Goal: Obtain resource: Obtain resource

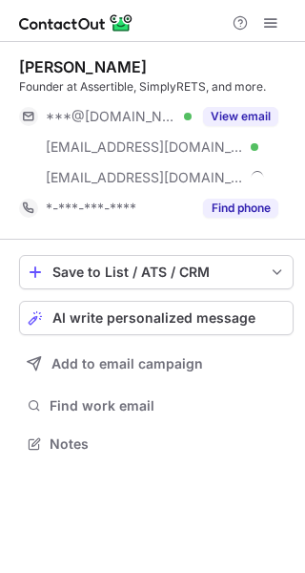
scroll to position [429, 305]
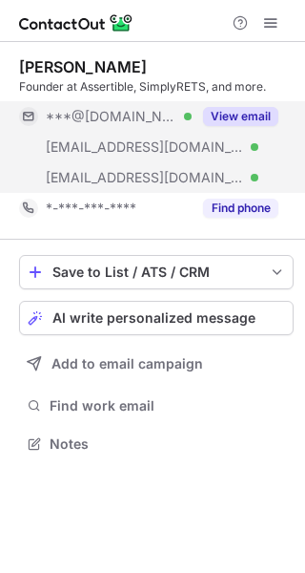
click at [237, 109] on button "View email" at bounding box center [240, 116] width 75 height 19
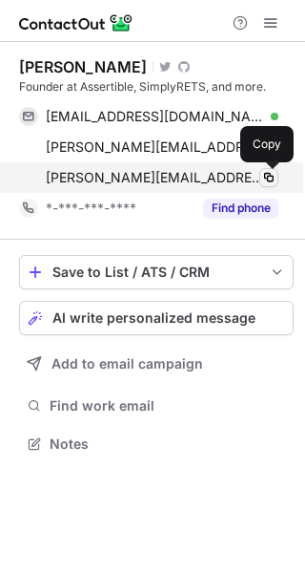
click at [273, 170] on span at bounding box center [269, 177] width 15 height 15
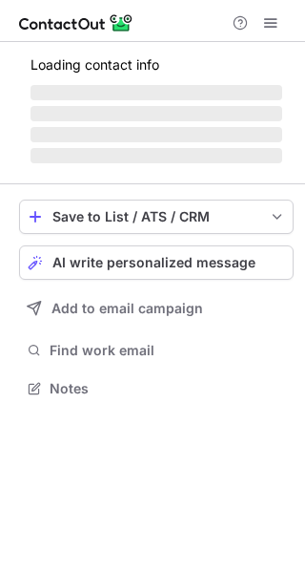
scroll to position [399, 305]
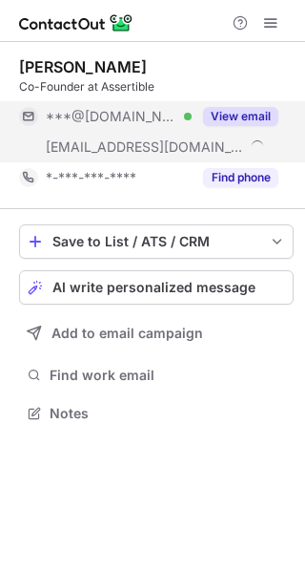
click at [234, 117] on button "View email" at bounding box center [240, 116] width 75 height 19
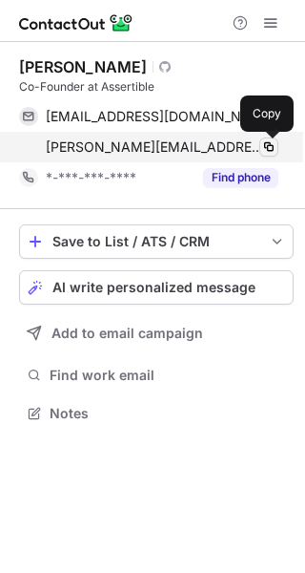
click at [263, 146] on span at bounding box center [269, 146] width 15 height 15
click at [270, 150] on span at bounding box center [269, 146] width 15 height 15
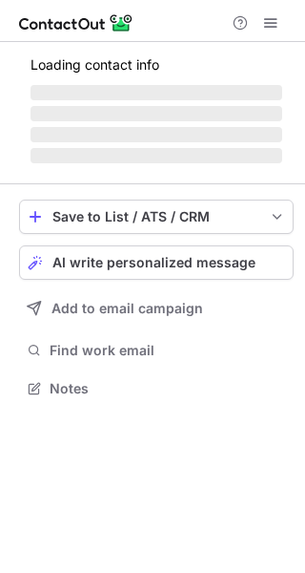
scroll to position [9, 10]
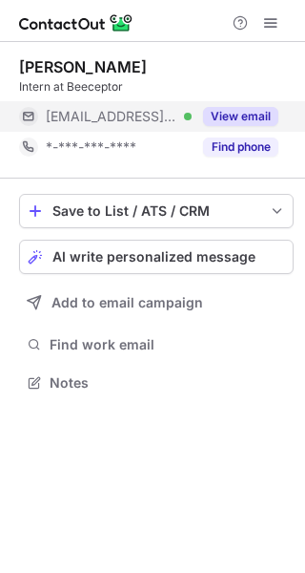
click at [230, 122] on button "View email" at bounding box center [240, 116] width 75 height 19
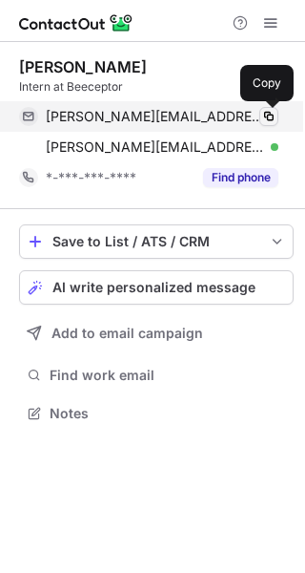
click at [272, 117] on span at bounding box center [269, 116] width 15 height 15
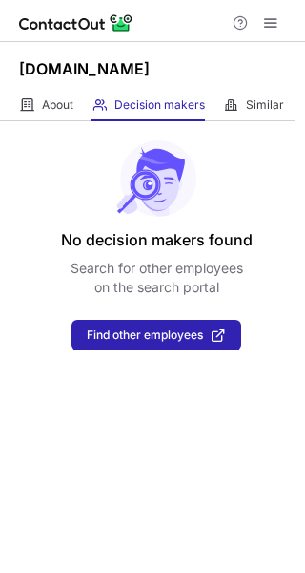
click at [293, 98] on div "About About Company Decision makers View Employees Similar Similar Companies" at bounding box center [148, 105] width 296 height 31
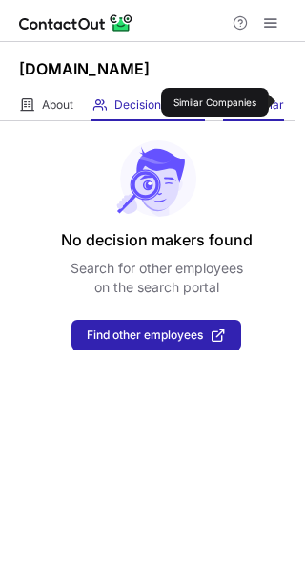
click at [283, 102] on span "Similar" at bounding box center [265, 104] width 38 height 15
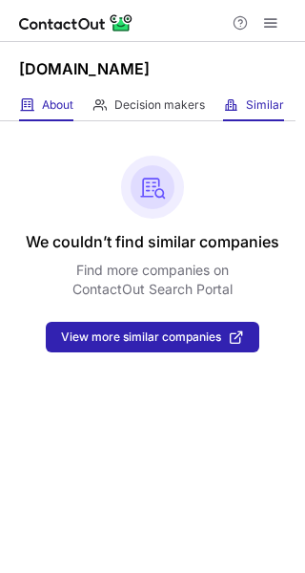
click at [37, 104] on div "About About Company" at bounding box center [46, 105] width 54 height 31
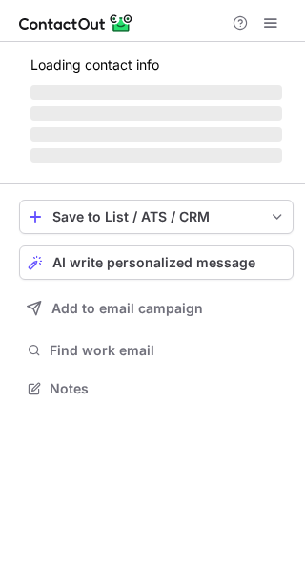
scroll to position [429, 305]
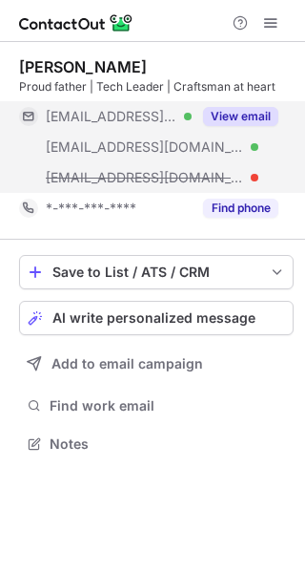
click at [241, 115] on button "View email" at bounding box center [240, 116] width 75 height 19
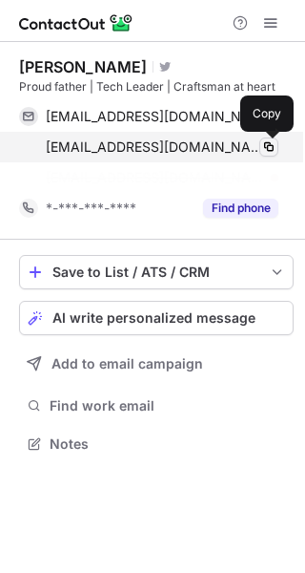
scroll to position [399, 305]
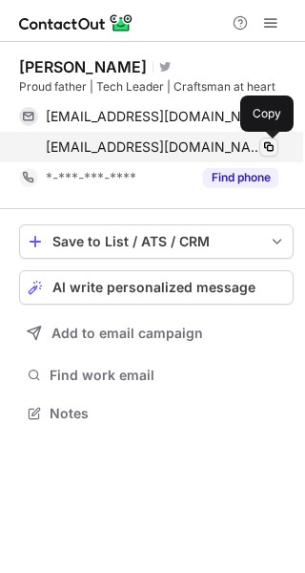
click at [266, 147] on span at bounding box center [269, 146] width 15 height 15
click at [265, 146] on span at bounding box center [269, 146] width 15 height 15
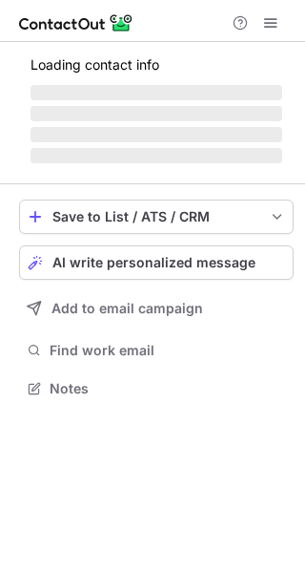
scroll to position [447, 305]
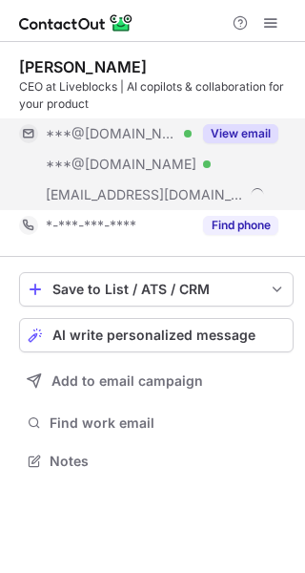
click at [231, 139] on button "View email" at bounding box center [240, 133] width 75 height 19
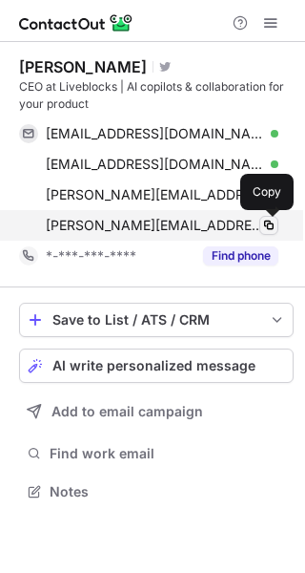
click at [270, 224] on span at bounding box center [269, 225] width 15 height 15
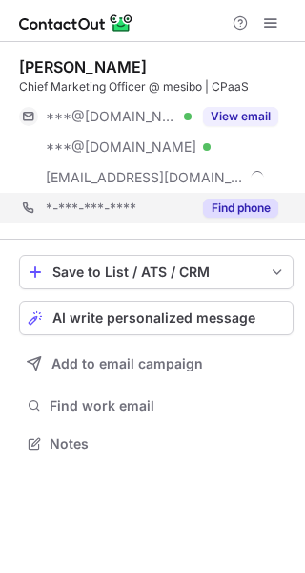
scroll to position [429, 305]
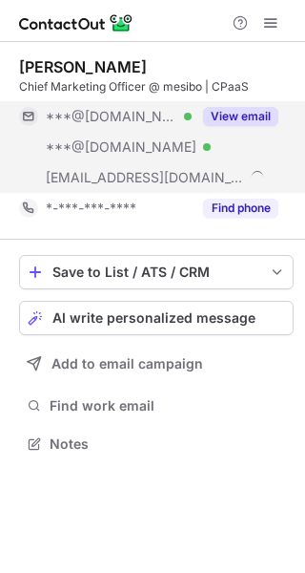
click at [251, 117] on button "View email" at bounding box center [240, 116] width 75 height 19
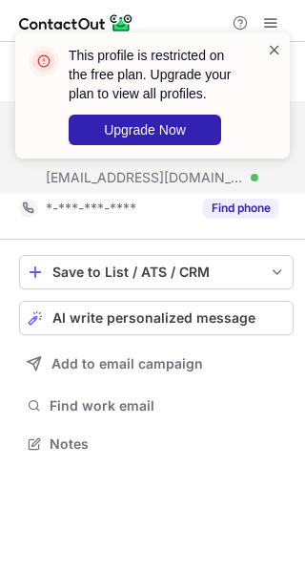
click at [278, 50] on span at bounding box center [274, 49] width 15 height 19
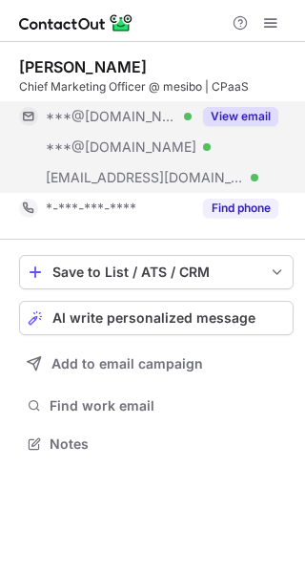
click at [248, 117] on button "View email" at bounding box center [240, 116] width 75 height 19
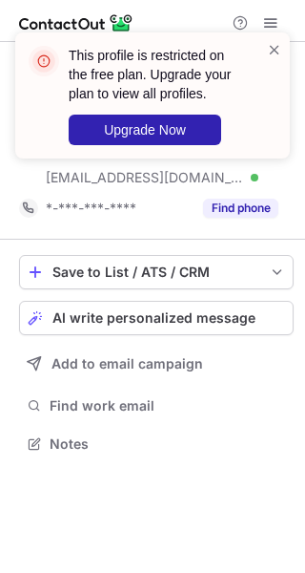
click at [264, 49] on div "This profile is restricted on the free plan. Upgrade your plan to view all prof…" at bounding box center [145, 95] width 244 height 111
click at [280, 49] on span at bounding box center [274, 49] width 15 height 19
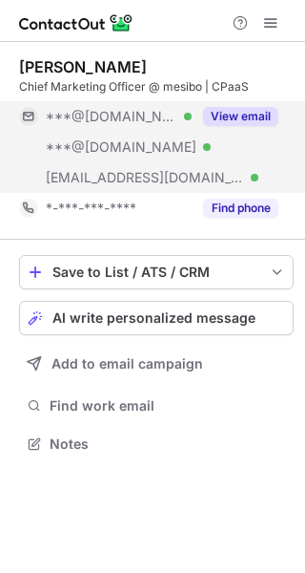
click at [100, 178] on span "[EMAIL_ADDRESS][DOMAIN_NAME]" at bounding box center [145, 177] width 199 height 17
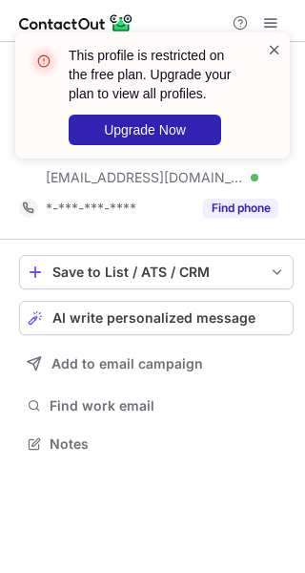
click at [272, 50] on span at bounding box center [274, 49] width 15 height 19
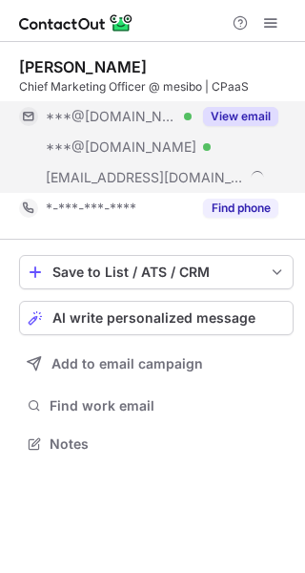
scroll to position [429, 305]
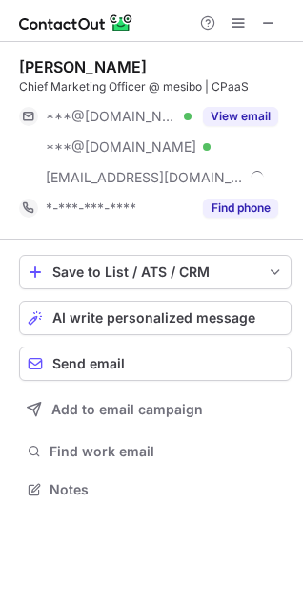
scroll to position [475, 303]
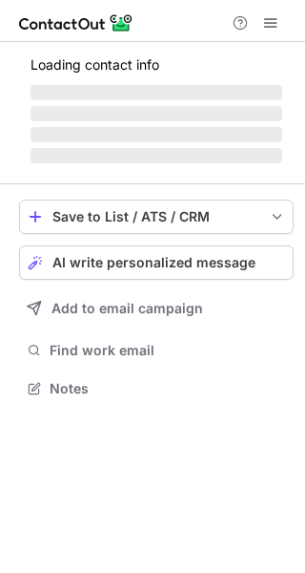
scroll to position [429, 305]
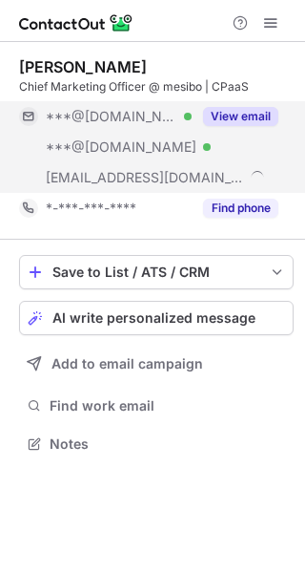
click at [251, 115] on button "View email" at bounding box center [240, 116] width 75 height 19
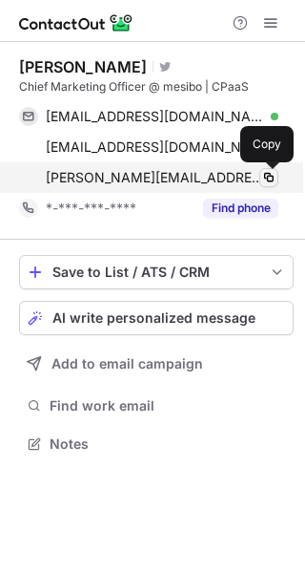
click at [268, 178] on span at bounding box center [269, 177] width 15 height 15
click at [266, 178] on span at bounding box center [269, 177] width 15 height 15
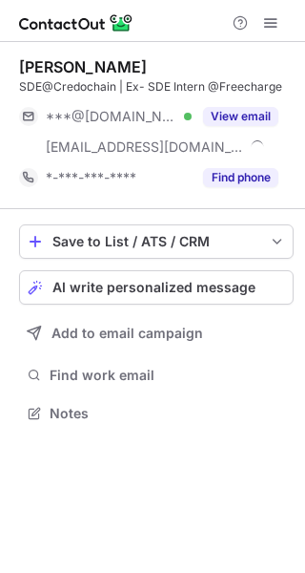
scroll to position [399, 305]
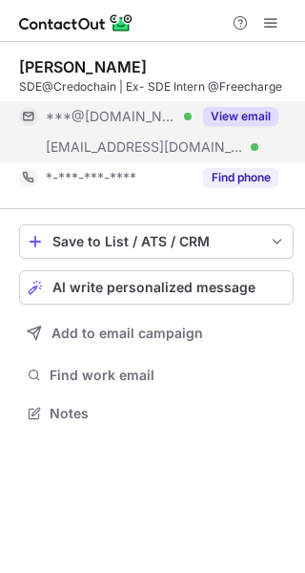
click at [234, 111] on button "View email" at bounding box center [240, 116] width 75 height 19
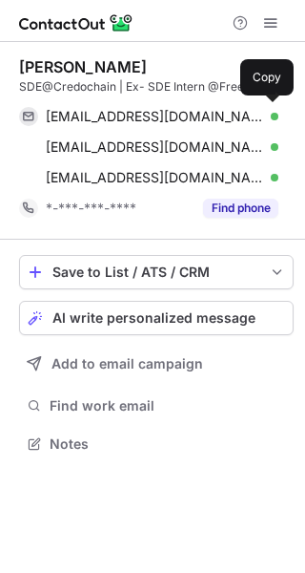
scroll to position [429, 305]
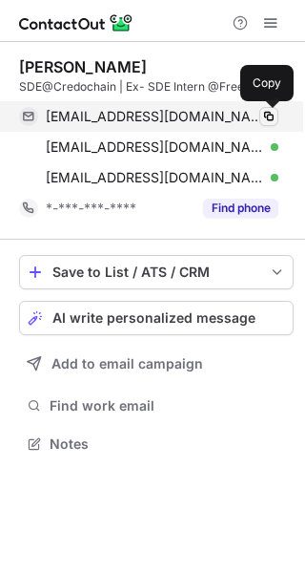
click at [267, 119] on span at bounding box center [269, 116] width 15 height 15
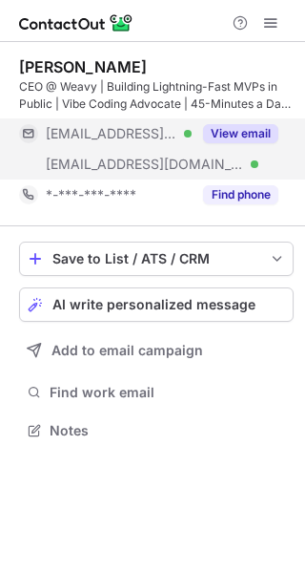
scroll to position [416, 305]
click at [241, 135] on button "View email" at bounding box center [240, 133] width 75 height 19
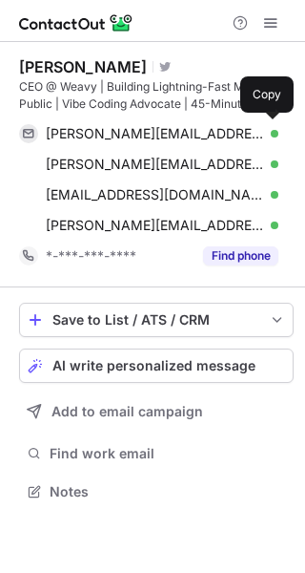
scroll to position [477, 305]
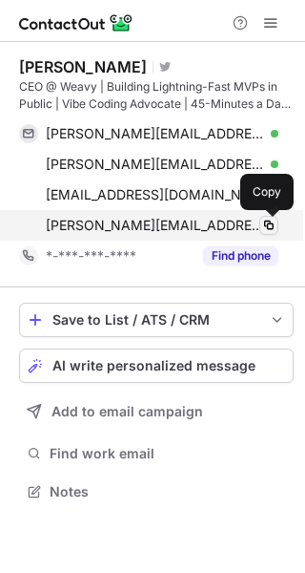
click at [268, 228] on span at bounding box center [269, 225] width 15 height 15
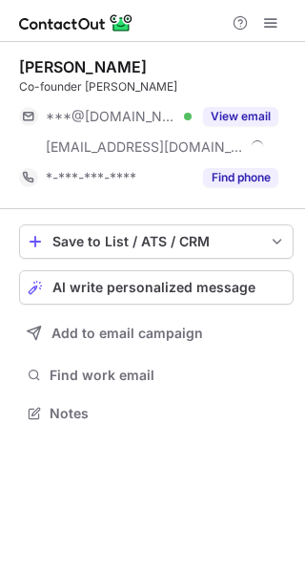
scroll to position [399, 305]
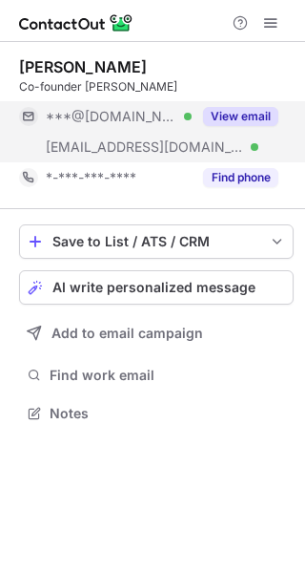
click at [245, 117] on button "View email" at bounding box center [240, 116] width 75 height 19
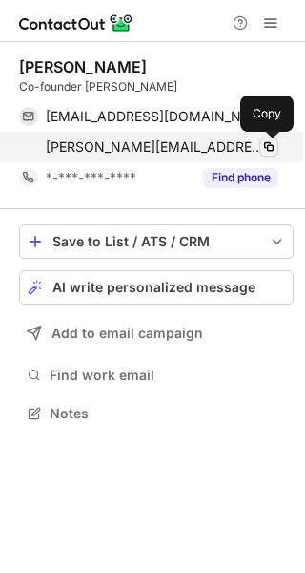
click at [267, 151] on span at bounding box center [269, 146] width 15 height 15
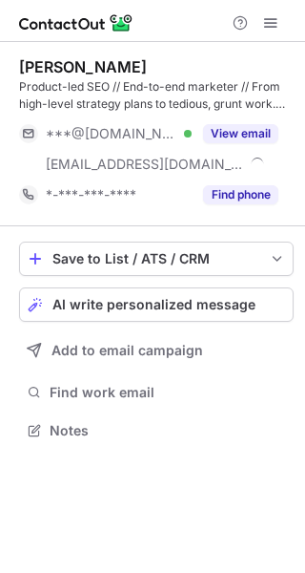
scroll to position [416, 305]
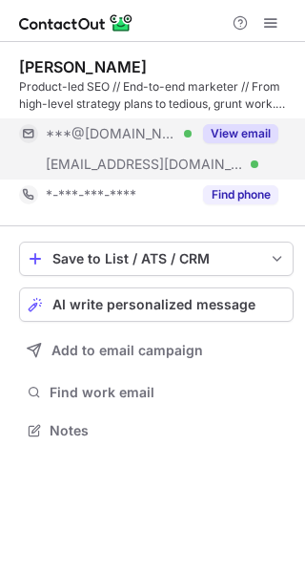
click at [232, 134] on button "View email" at bounding box center [240, 133] width 75 height 19
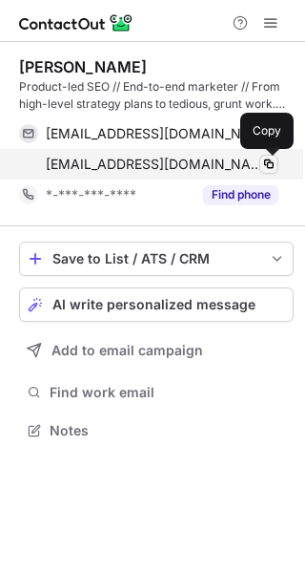
click at [272, 164] on span at bounding box center [269, 164] width 15 height 15
